Goal: Task Accomplishment & Management: Manage account settings

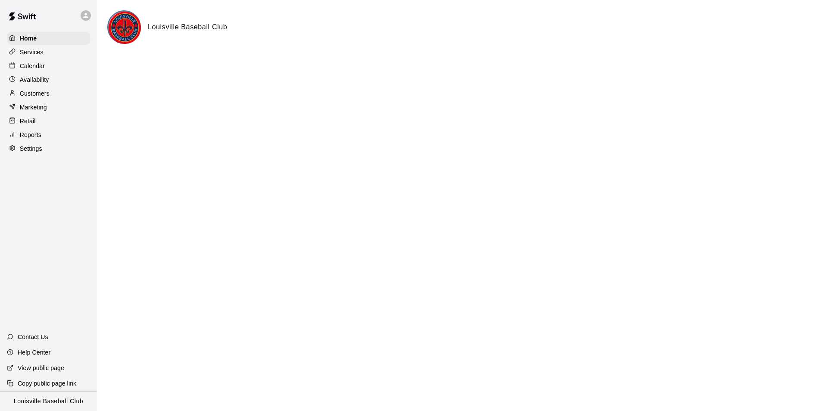
click at [25, 79] on p "Availability" at bounding box center [34, 79] width 29 height 9
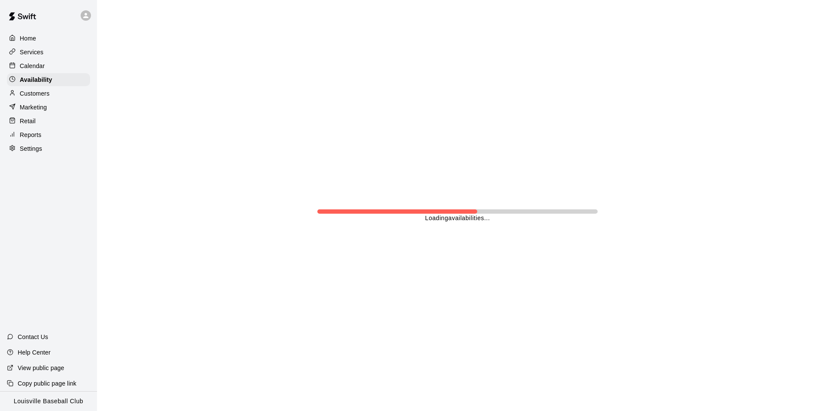
click at [24, 63] on p "Calendar" at bounding box center [32, 66] width 25 height 9
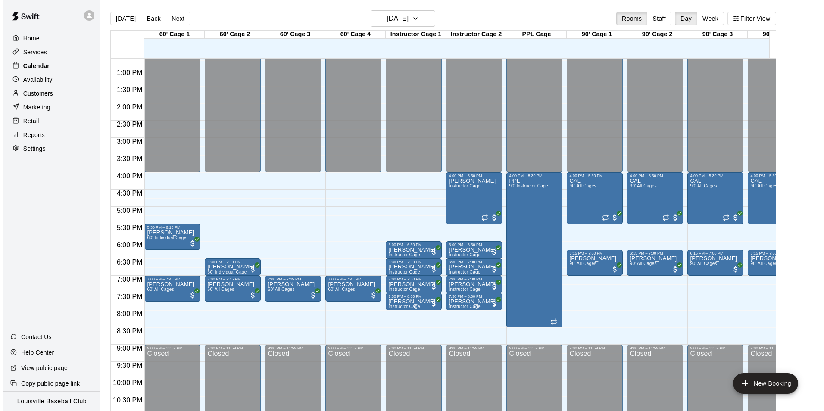
scroll to position [474, 0]
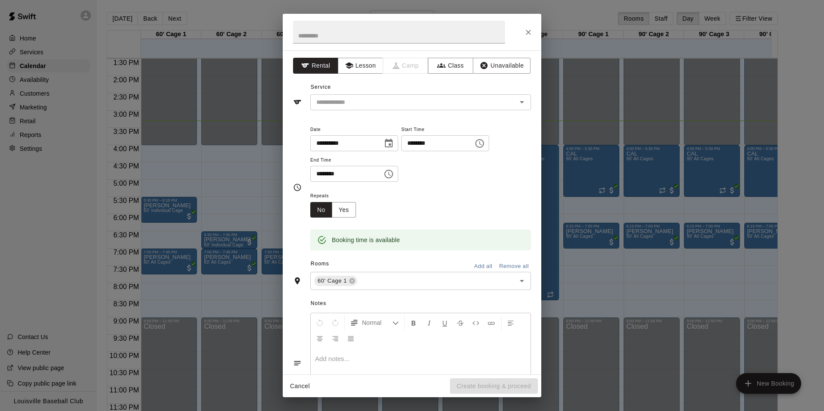
click at [528, 32] on icon "Close" at bounding box center [528, 32] width 5 height 5
click at [495, 68] on button "Unavailable" at bounding box center [502, 66] width 58 height 16
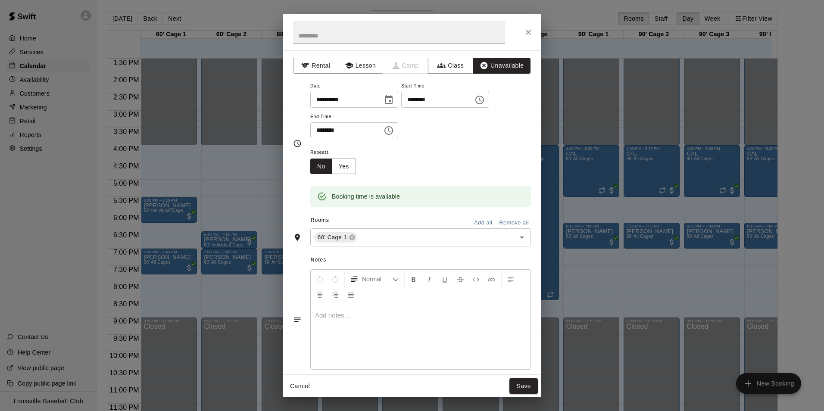
click at [475, 223] on button "Add all" at bounding box center [483, 222] width 28 height 13
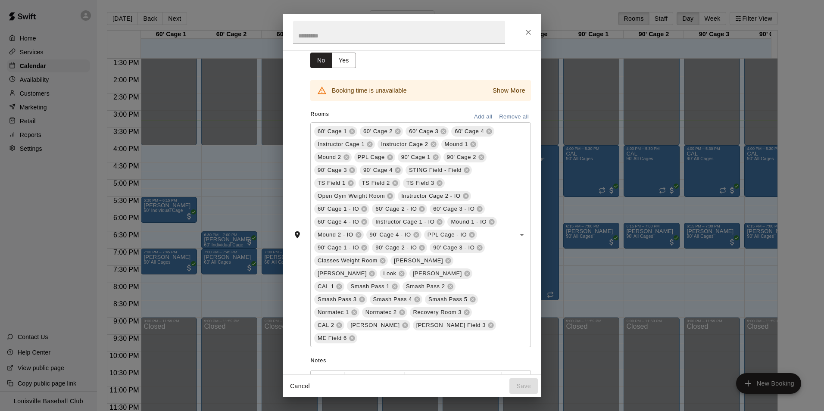
scroll to position [112, 0]
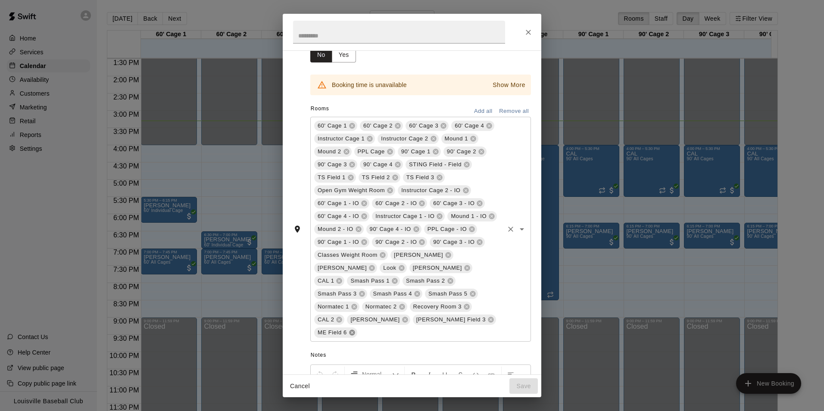
click at [351, 329] on icon at bounding box center [352, 332] width 7 height 7
click at [343, 316] on icon at bounding box center [339, 319] width 7 height 7
click at [375, 316] on icon at bounding box center [372, 319] width 7 height 7
click at [395, 317] on icon at bounding box center [393, 320] width 6 height 6
click at [342, 278] on icon at bounding box center [340, 281] width 6 height 6
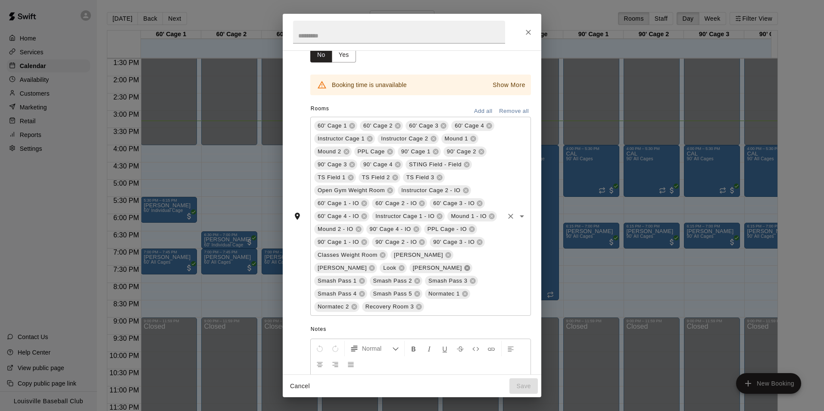
click at [464, 270] on icon at bounding box center [467, 269] width 6 height 6
click at [404, 266] on icon at bounding box center [402, 269] width 6 height 6
click at [375, 266] on icon at bounding box center [372, 269] width 6 height 6
click at [446, 258] on icon at bounding box center [449, 256] width 6 height 6
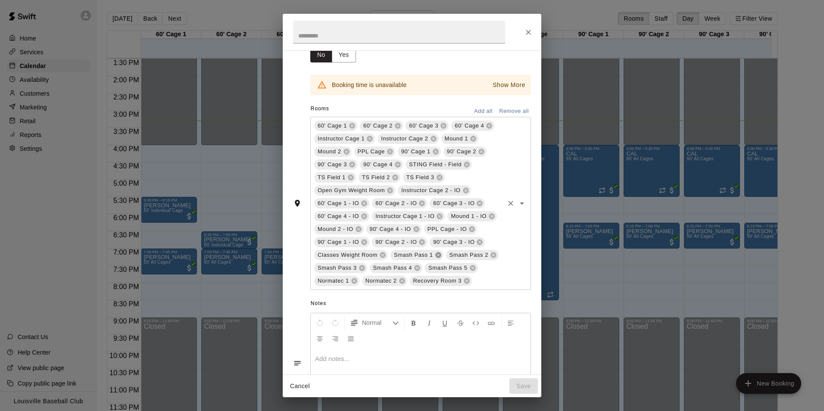
click at [438, 178] on icon at bounding box center [440, 178] width 6 height 6
click at [465, 165] on icon at bounding box center [467, 165] width 6 height 6
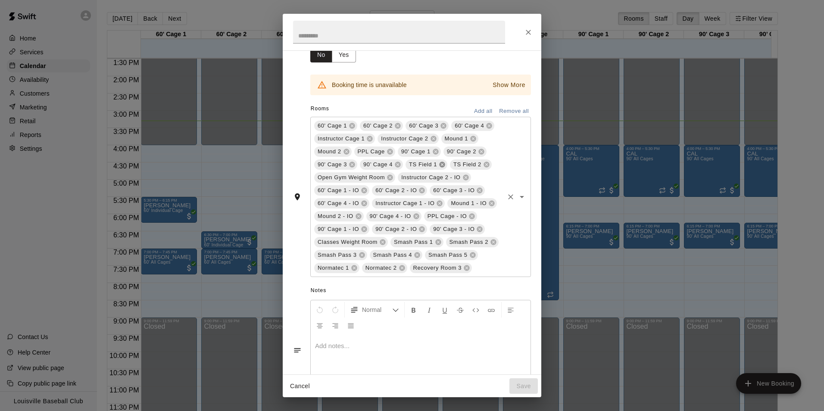
click at [442, 167] on icon at bounding box center [442, 164] width 7 height 7
click at [439, 167] on icon at bounding box center [442, 165] width 6 height 6
click at [512, 84] on p "Show More" at bounding box center [509, 85] width 33 height 9
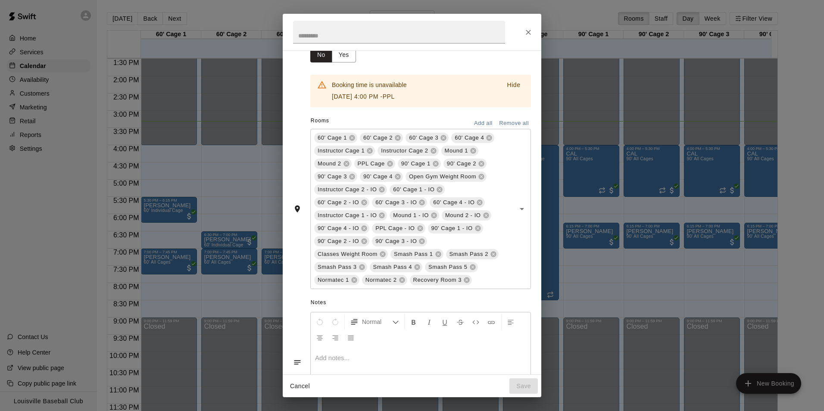
click at [389, 166] on icon at bounding box center [390, 164] width 6 height 6
click at [417, 228] on icon at bounding box center [420, 228] width 7 height 7
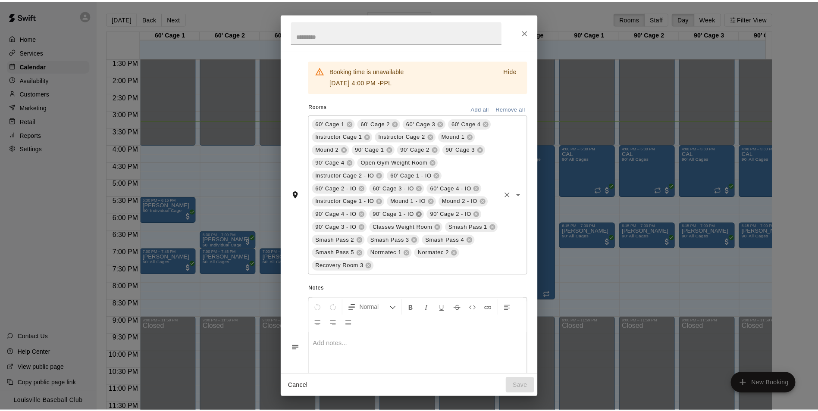
scroll to position [105, 0]
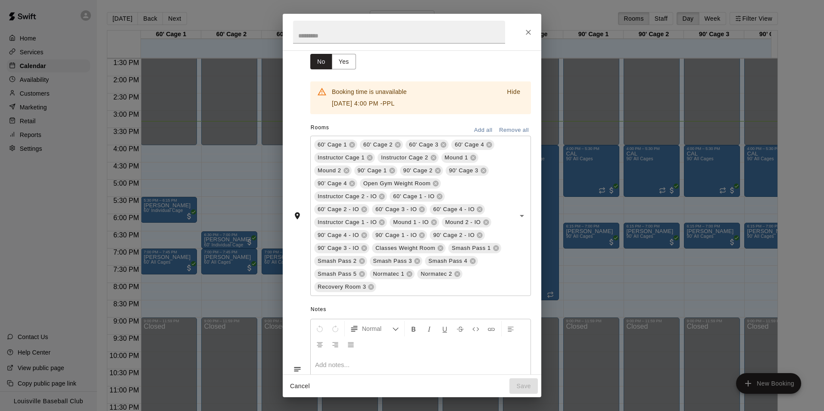
click at [512, 93] on p "Hide" at bounding box center [513, 92] width 13 height 9
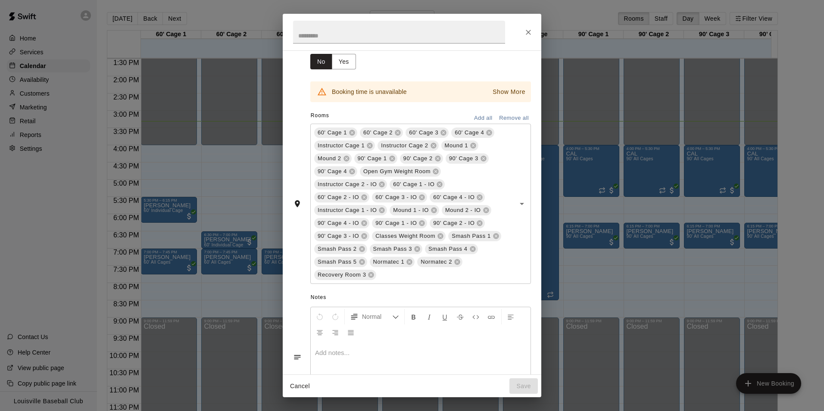
click at [511, 91] on p "Show More" at bounding box center [509, 92] width 33 height 9
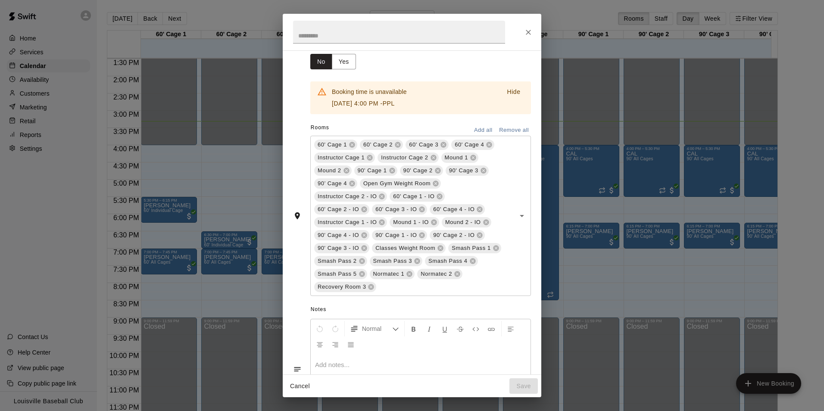
click at [529, 30] on icon "Close" at bounding box center [528, 32] width 9 height 9
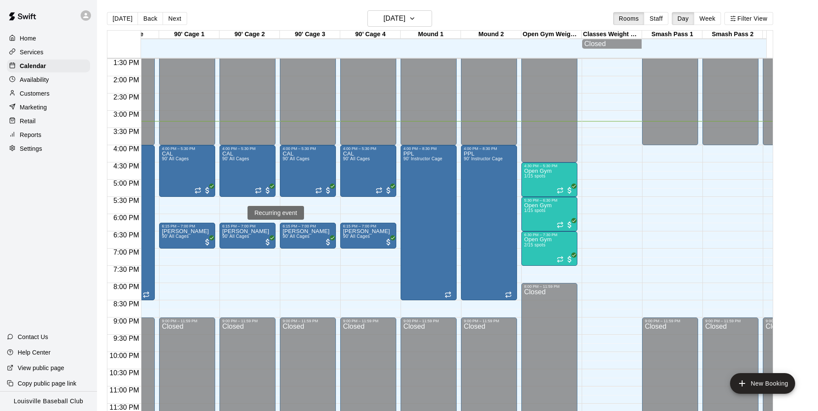
scroll to position [466, 520]
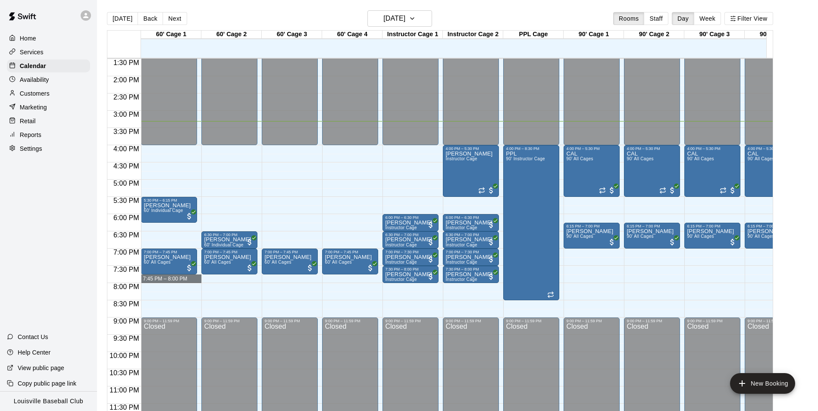
click at [178, 283] on div "12:00 AM – 4:00 PM Closed 5:30 PM – 6:15 PM [PERSON_NAME] 60' Individual Cage 7…" at bounding box center [169, 8] width 56 height 828
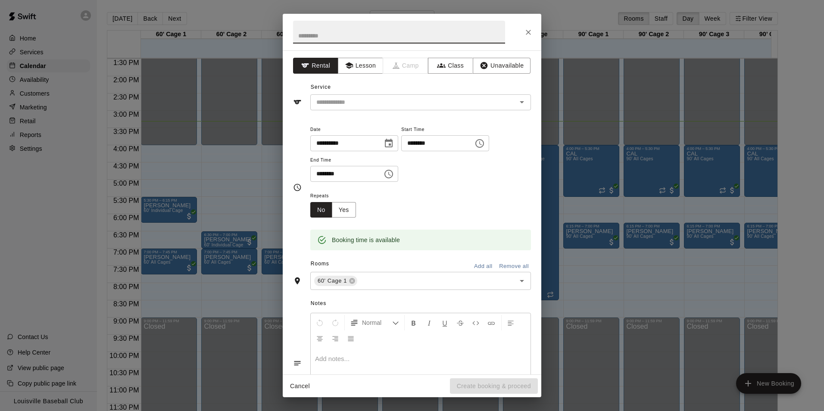
click at [528, 32] on icon "Close" at bounding box center [528, 32] width 5 height 5
click at [513, 59] on button "Unavailable" at bounding box center [502, 66] width 58 height 16
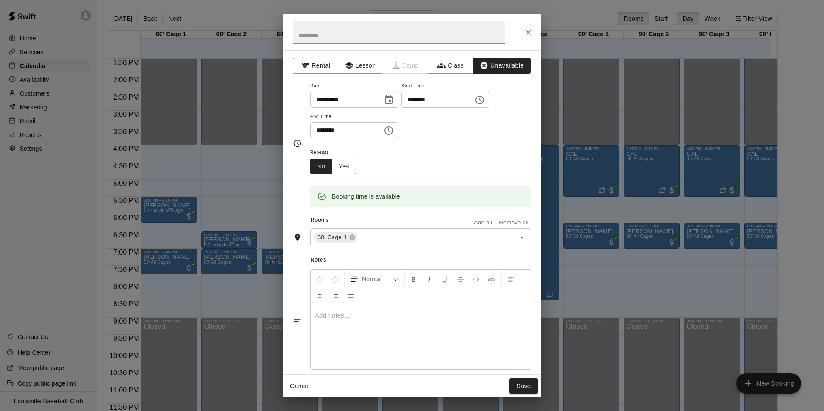
click at [475, 220] on button "Add all" at bounding box center [483, 222] width 28 height 13
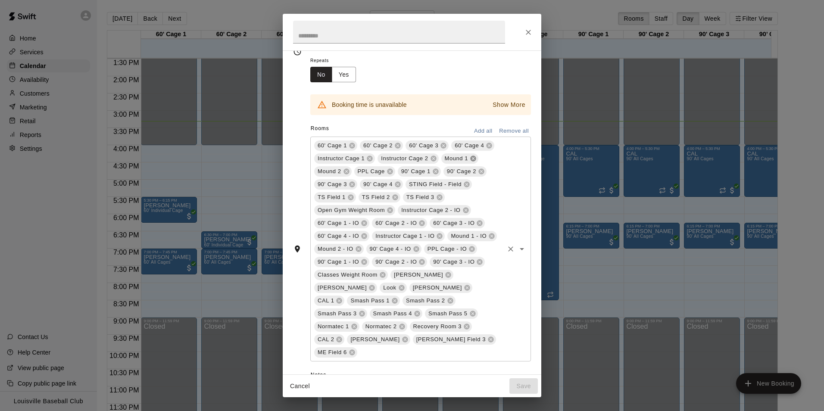
click at [470, 157] on icon at bounding box center [473, 158] width 7 height 7
click at [472, 159] on icon at bounding box center [473, 159] width 6 height 6
click at [372, 187] on icon at bounding box center [375, 185] width 6 height 6
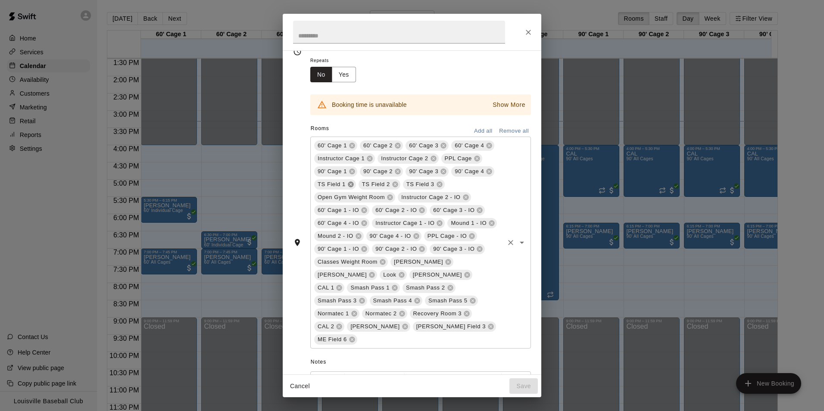
click at [349, 187] on icon at bounding box center [351, 185] width 6 height 6
click at [350, 184] on icon at bounding box center [350, 184] width 7 height 7
click at [350, 186] on icon at bounding box center [351, 185] width 6 height 6
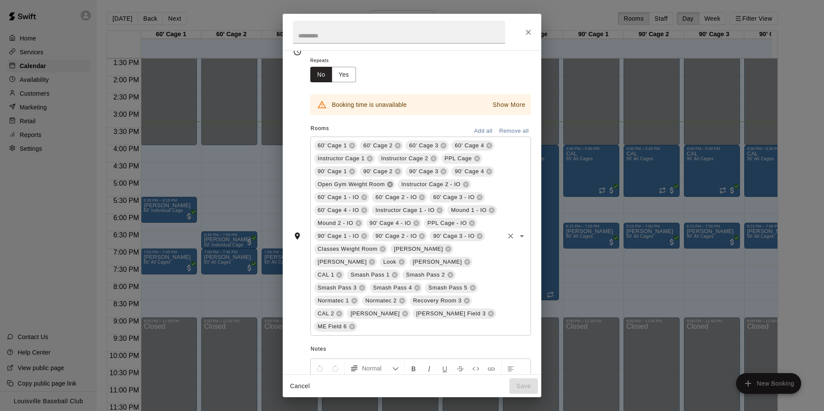
click at [445, 249] on icon at bounding box center [448, 249] width 7 height 7
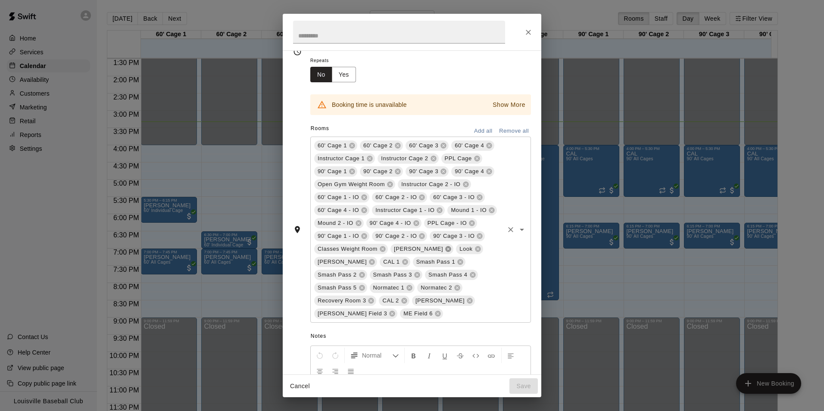
click at [446, 247] on icon at bounding box center [449, 250] width 6 height 6
click at [411, 250] on icon at bounding box center [412, 250] width 6 height 6
click at [445, 253] on icon at bounding box center [448, 249] width 7 height 7
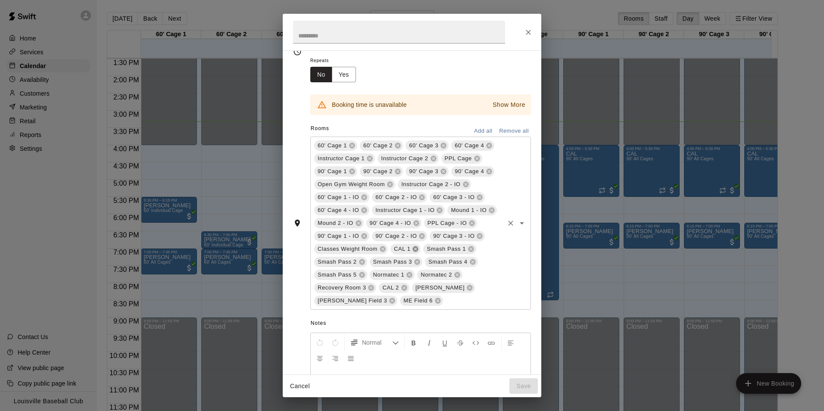
click at [414, 249] on icon at bounding box center [415, 249] width 7 height 7
click at [343, 290] on icon at bounding box center [339, 287] width 7 height 7
click at [375, 291] on icon at bounding box center [372, 287] width 7 height 7
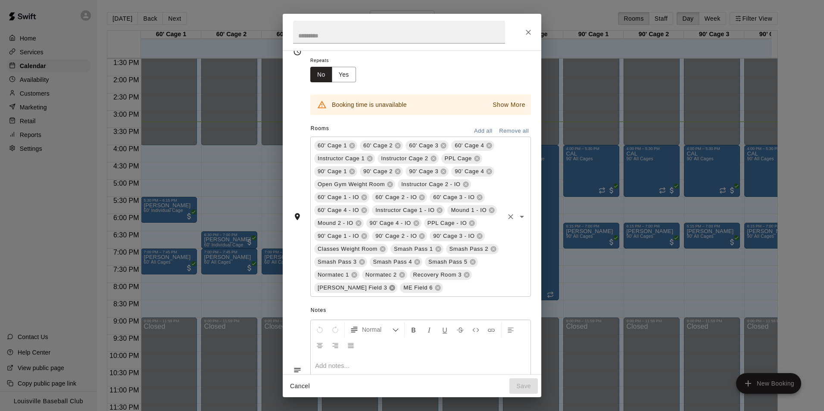
click at [396, 287] on icon at bounding box center [392, 287] width 7 height 7
click at [355, 287] on icon at bounding box center [352, 288] width 6 height 6
click at [510, 103] on p "Show More" at bounding box center [509, 104] width 33 height 9
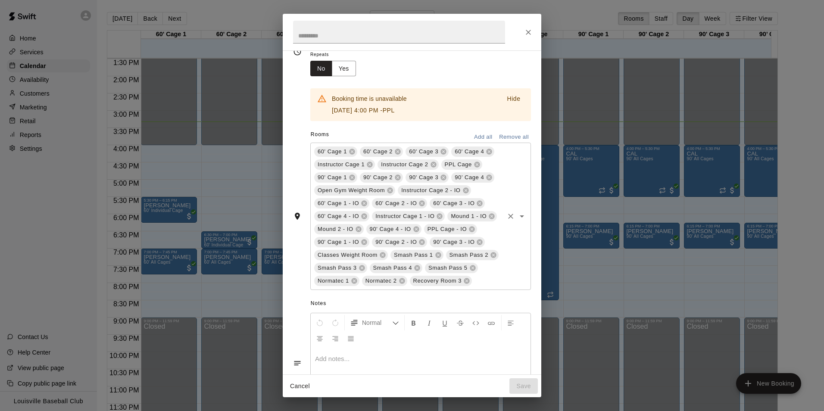
click at [507, 97] on p "Hide" at bounding box center [513, 98] width 13 height 9
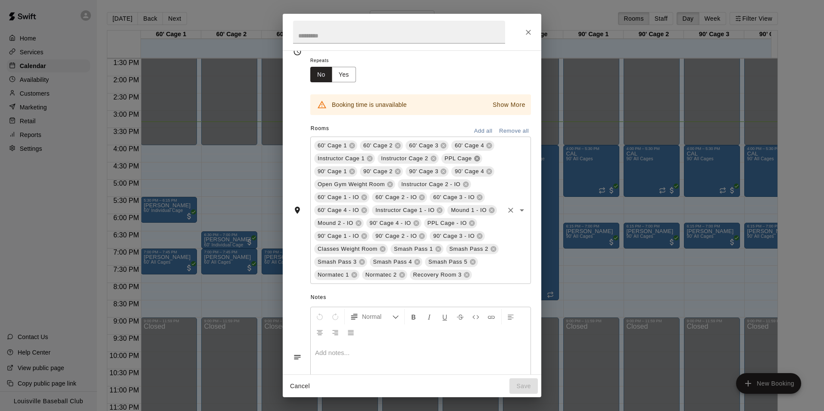
click at [478, 157] on icon at bounding box center [477, 158] width 7 height 7
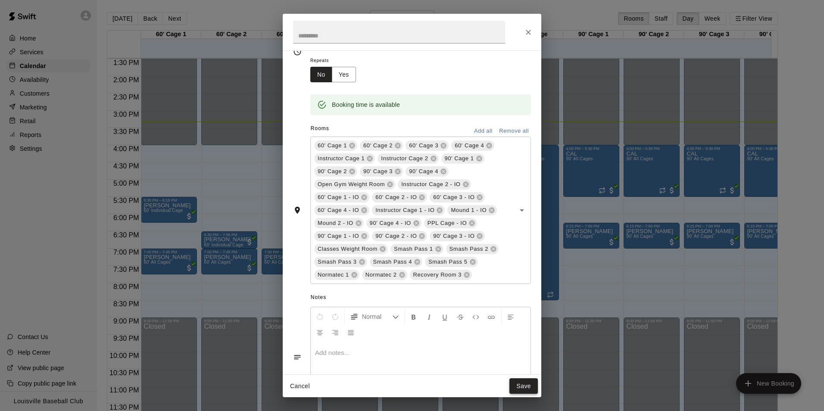
click at [528, 387] on button "Save" at bounding box center [523, 386] width 28 height 16
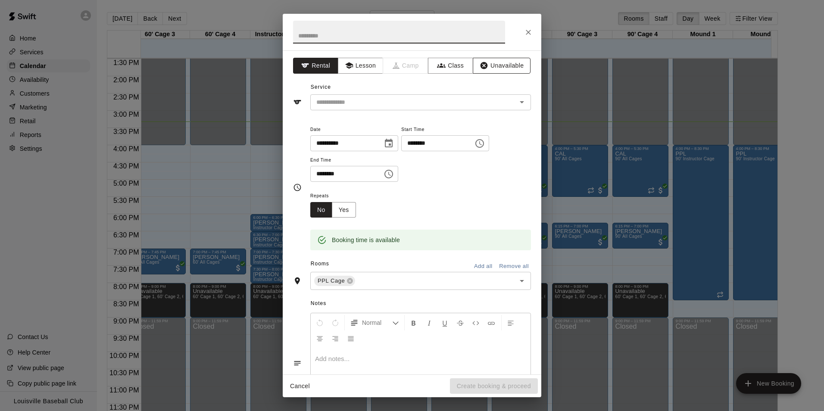
click at [507, 66] on button "Unavailable" at bounding box center [502, 66] width 58 height 16
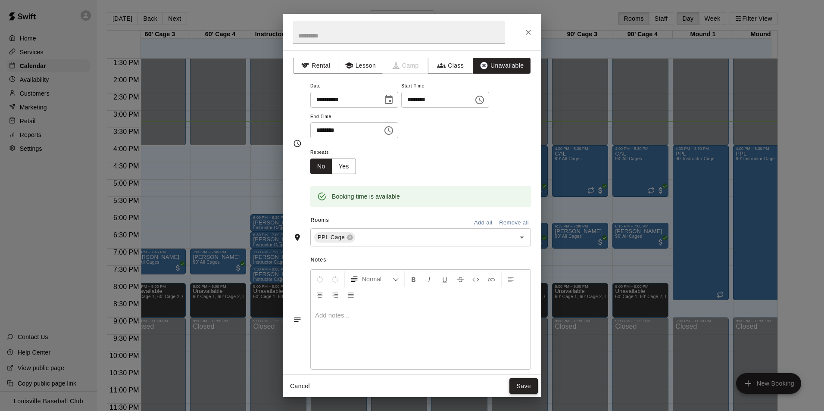
click at [528, 391] on button "Save" at bounding box center [523, 386] width 28 height 16
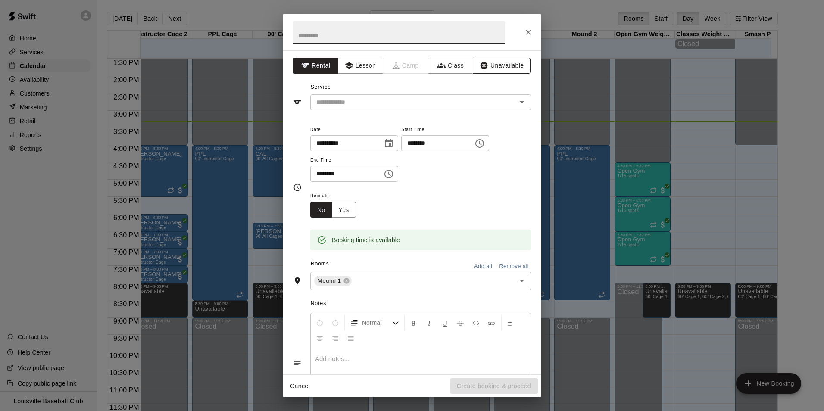
click at [502, 72] on button "Unavailable" at bounding box center [502, 66] width 58 height 16
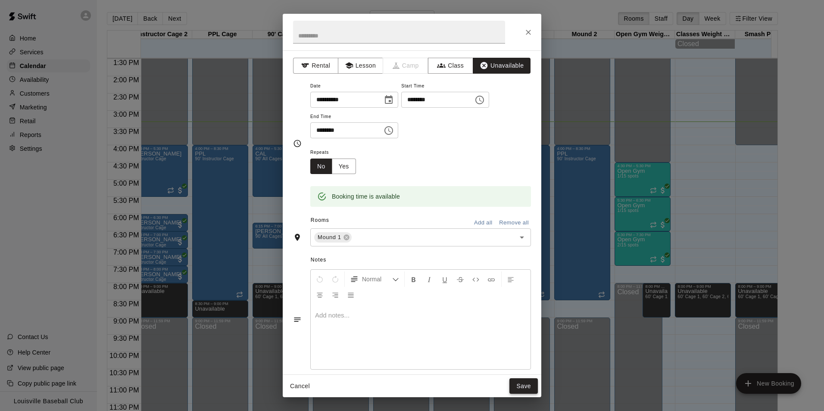
click at [527, 384] on button "Save" at bounding box center [523, 386] width 28 height 16
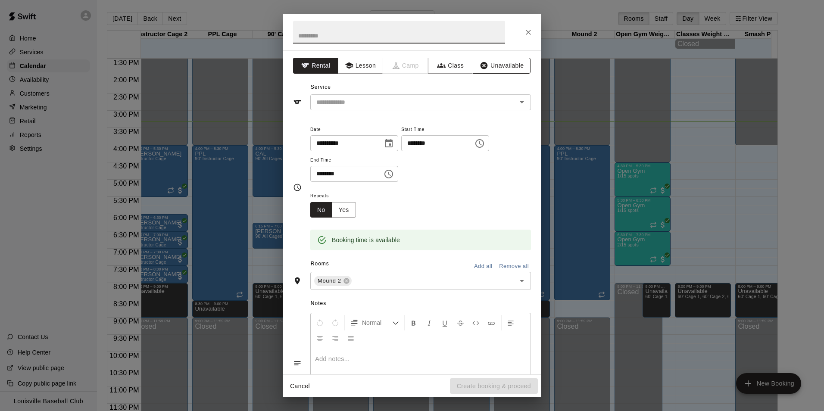
click at [509, 62] on button "Unavailable" at bounding box center [502, 66] width 58 height 16
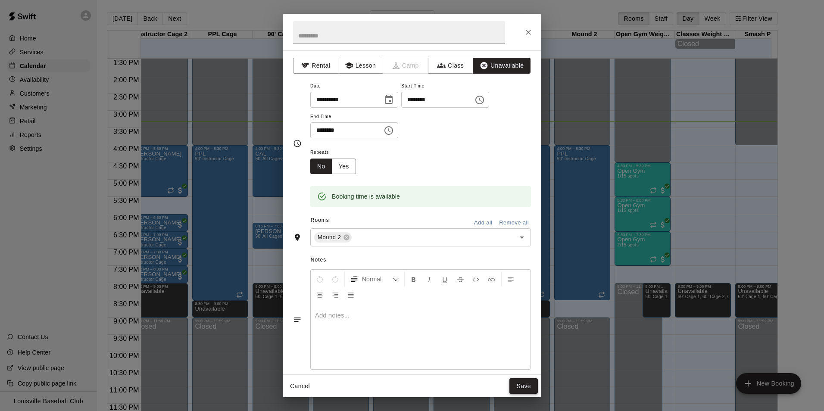
click at [524, 387] on button "Save" at bounding box center [523, 386] width 28 height 16
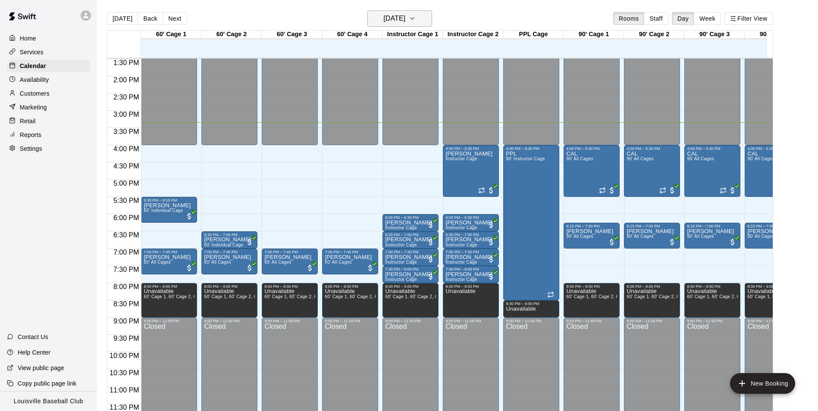
click at [428, 25] on button "[DATE]" at bounding box center [399, 18] width 65 height 16
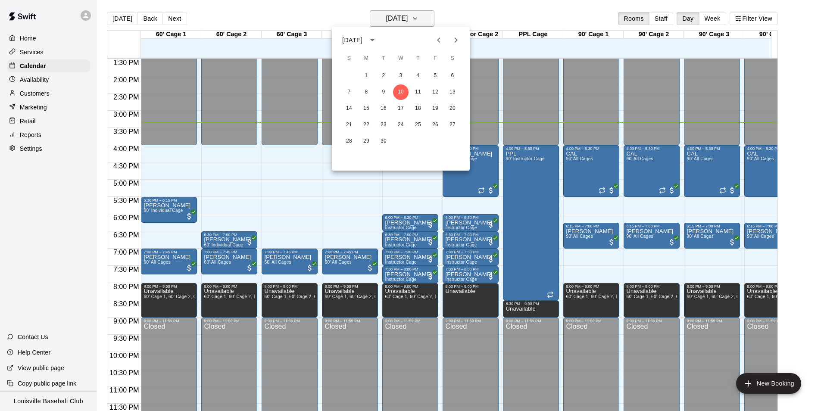
click at [463, 15] on div at bounding box center [412, 205] width 824 height 411
